Goal: Task Accomplishment & Management: Complete application form

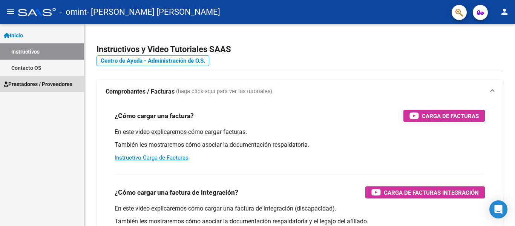
click at [29, 84] on span "Prestadores / Proveedores" at bounding box center [38, 84] width 69 height 8
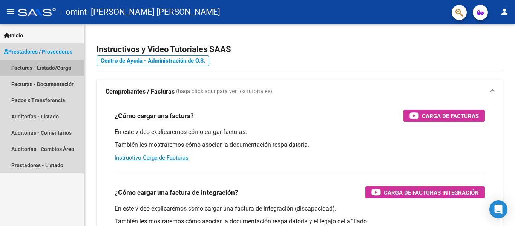
click at [46, 66] on link "Facturas - Listado/Carga" at bounding box center [42, 68] width 84 height 16
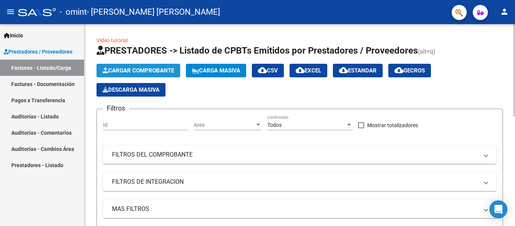
click at [161, 69] on span "Cargar Comprobante" at bounding box center [139, 70] width 72 height 7
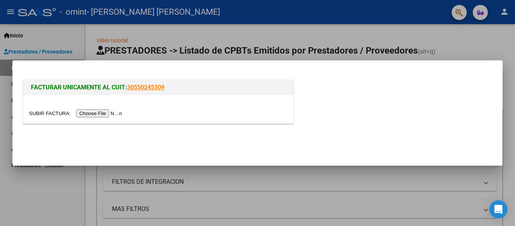
click at [110, 112] on input "file" at bounding box center [76, 113] width 95 height 8
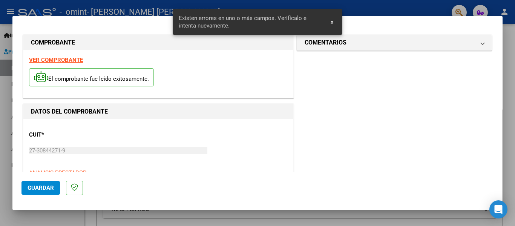
scroll to position [175, 0]
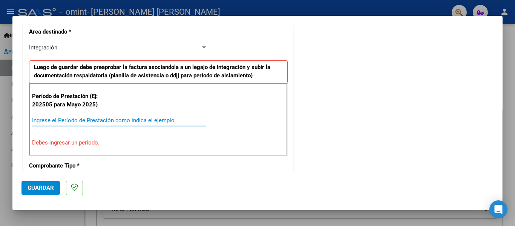
click at [95, 123] on input "Ingrese el Período de Prestación como indica el ejemplo" at bounding box center [119, 120] width 174 height 7
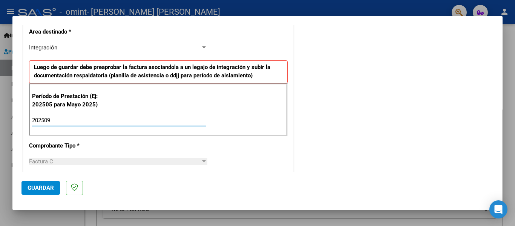
type input "202509"
click at [202, 160] on div at bounding box center [204, 161] width 4 height 2
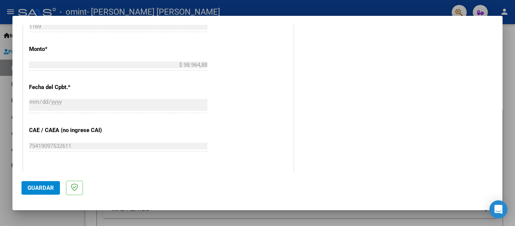
scroll to position [462, 0]
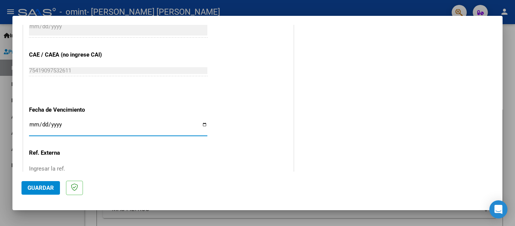
click at [202, 124] on input "Ingresar la fecha" at bounding box center [118, 127] width 178 height 12
type input "[DATE]"
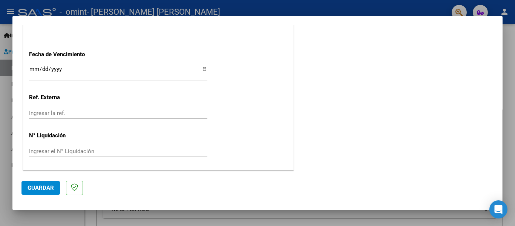
click at [38, 190] on span "Guardar" at bounding box center [41, 187] width 26 height 7
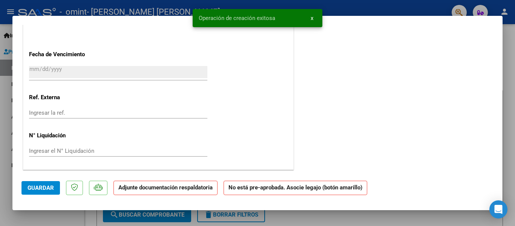
scroll to position [0, 0]
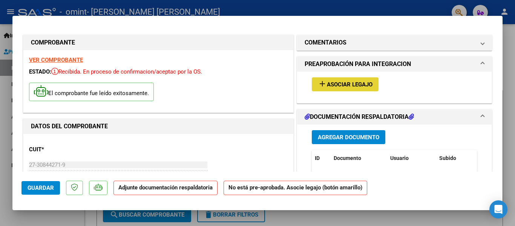
click at [351, 84] on span "Asociar Legajo" at bounding box center [350, 84] width 46 height 7
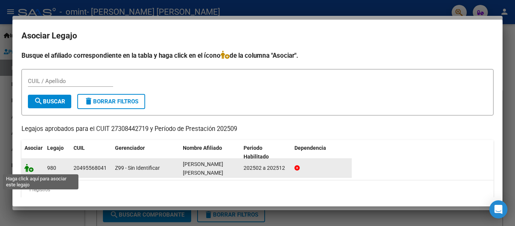
click at [30, 166] on icon at bounding box center [29, 168] width 9 height 8
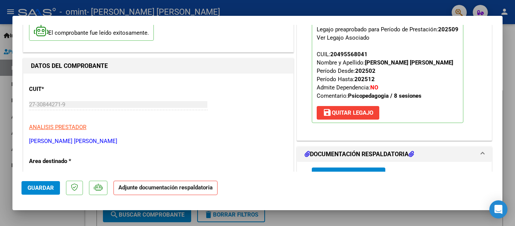
scroll to position [151, 0]
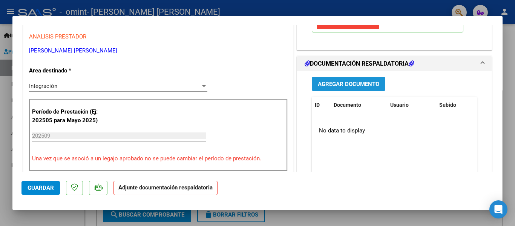
click at [348, 87] on span "Agregar Documento" at bounding box center [348, 84] width 61 height 7
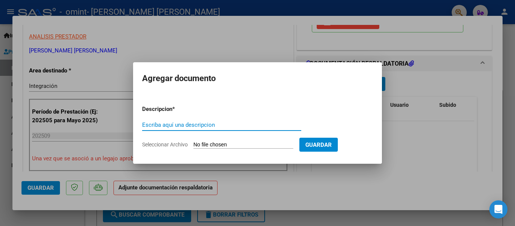
type input "p"
type input "Planilla de asistencia"
click at [262, 140] on form "Descripcion * Planilla de asistencia Escriba aquí una descripcion Seleccionar A…" at bounding box center [257, 126] width 231 height 55
click at [253, 145] on input "Seleccionar Archivo" at bounding box center [243, 144] width 100 height 7
type input "C:\fakepath\Asistencia [PERSON_NAME].pdf"
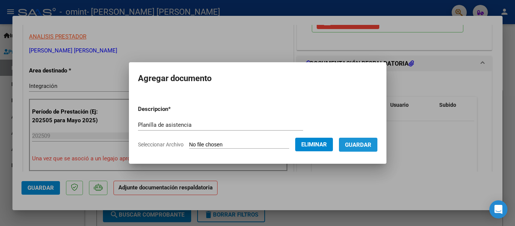
click at [362, 146] on span "Guardar" at bounding box center [358, 144] width 26 height 7
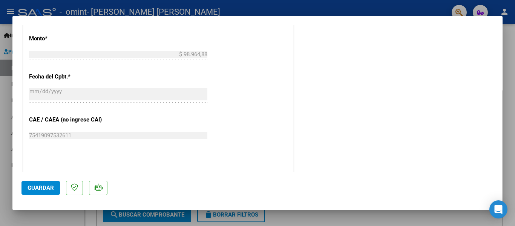
scroll to position [453, 0]
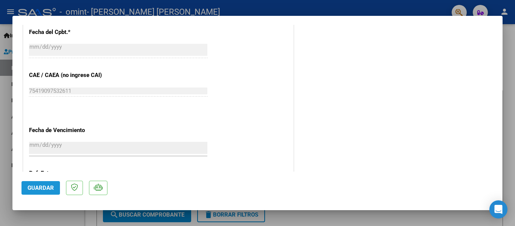
click at [41, 187] on span "Guardar" at bounding box center [41, 187] width 26 height 7
click at [289, 218] on div at bounding box center [257, 113] width 515 height 226
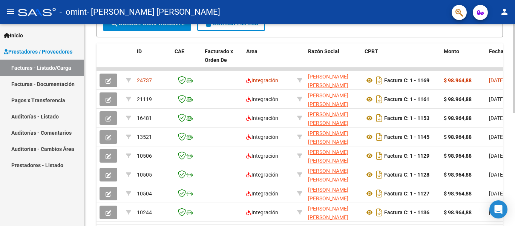
scroll to position [219, 0]
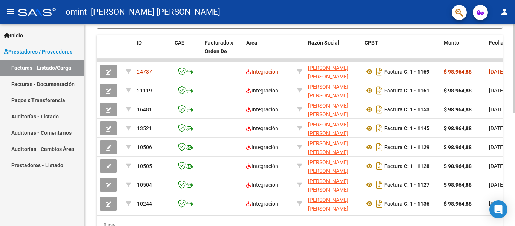
click at [515, 147] on div at bounding box center [514, 167] width 2 height 89
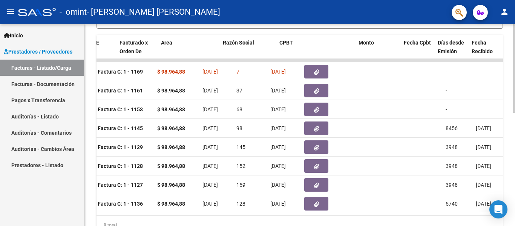
scroll to position [0, 0]
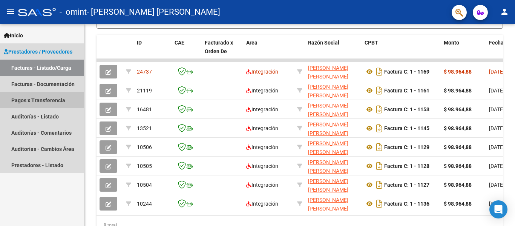
click at [45, 100] on link "Pagos x Transferencia" at bounding box center [42, 100] width 84 height 16
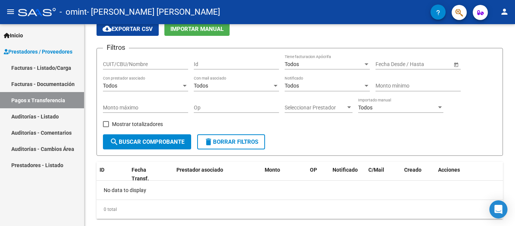
scroll to position [51, 0]
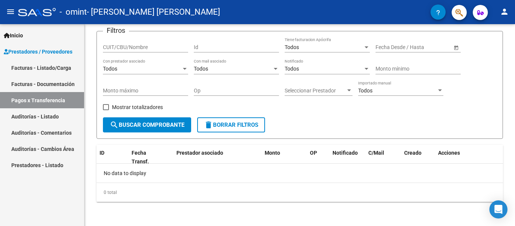
click at [63, 51] on span "Prestadores / Proveedores" at bounding box center [38, 52] width 69 height 8
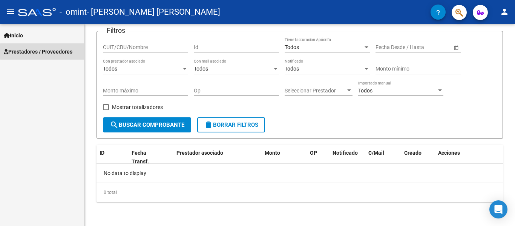
click at [63, 51] on span "Prestadores / Proveedores" at bounding box center [38, 52] width 69 height 8
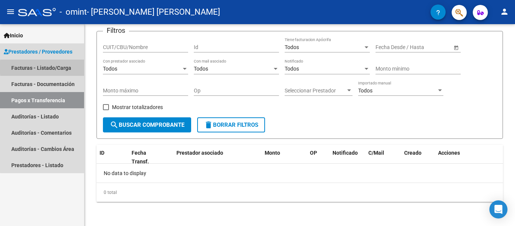
click at [61, 68] on link "Facturas - Listado/Carga" at bounding box center [42, 68] width 84 height 16
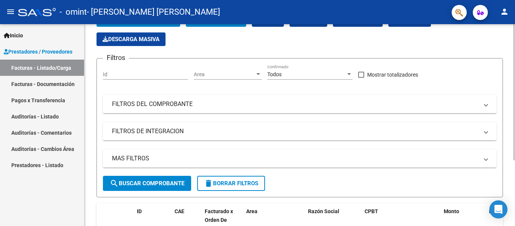
scroll to position [219, 0]
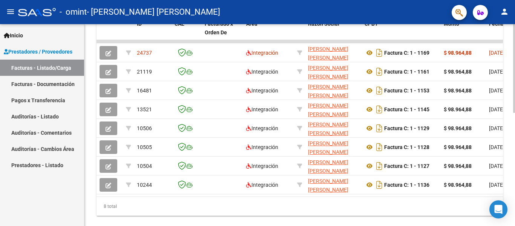
click at [515, 145] on div at bounding box center [514, 175] width 2 height 89
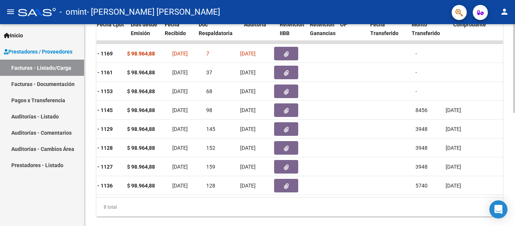
scroll to position [0, 392]
